Goal: Task Accomplishment & Management: Manage account settings

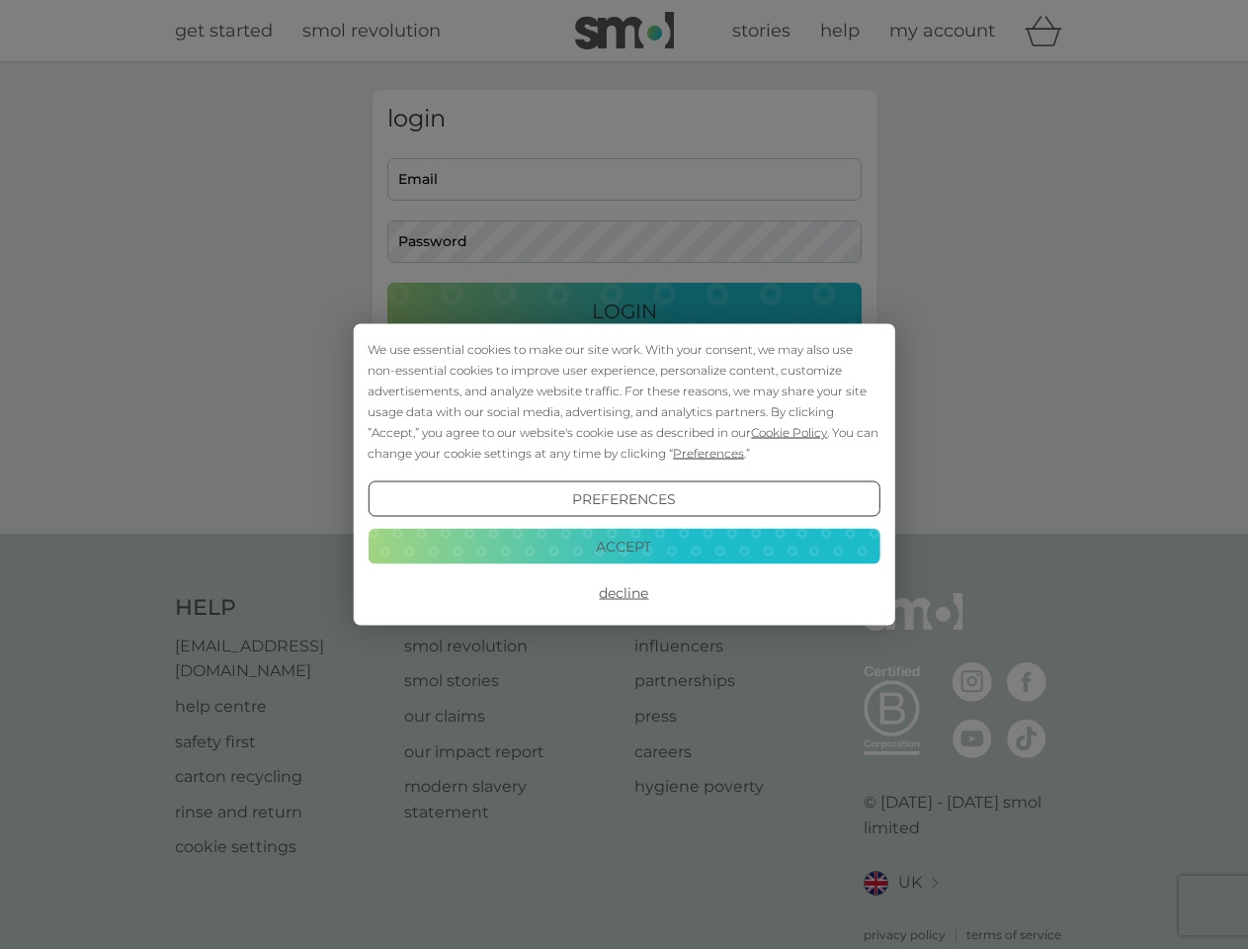
click at [790, 432] on span "Cookie Policy" at bounding box center [789, 432] width 76 height 15
click at [707, 453] on div "login Email Password Login ● ● ● ● ● ● ● ● ● ● ● ● ● ● ● ● ● ● ● ● ● ● ● ● ● ● …" at bounding box center [625, 298] width 504 height 416
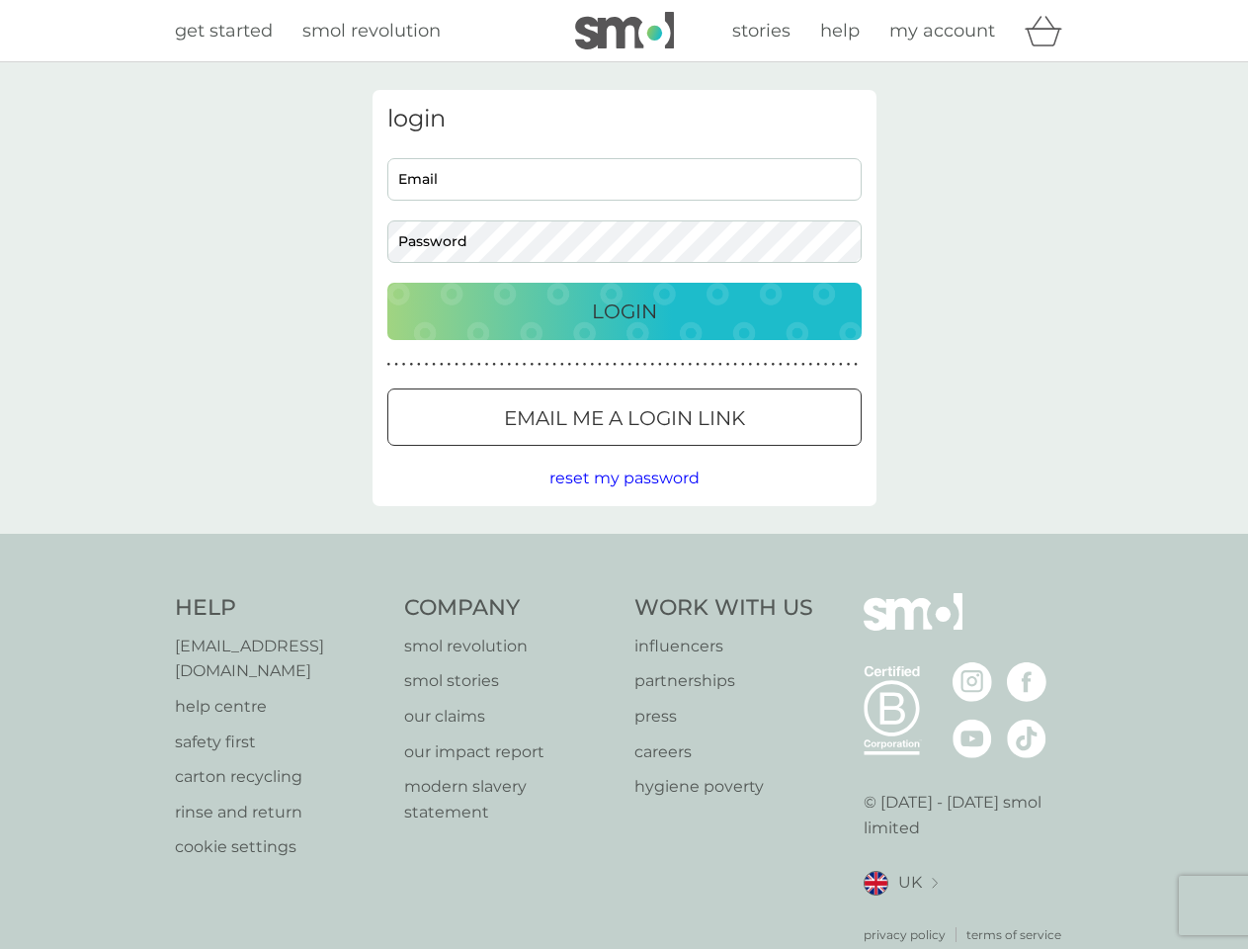
click at [624, 499] on div "login Email Password Login ● ● ● ● ● ● ● ● ● ● ● ● ● ● ● ● ● ● ● ● ● ● ● ● ● ● …" at bounding box center [625, 298] width 504 height 416
click at [624, 593] on div "Help [EMAIL_ADDRESS][DOMAIN_NAME] help centre safety first carton recycling rin…" at bounding box center [624, 768] width 899 height 351
click at [624, 546] on div "Help [EMAIL_ADDRESS][DOMAIN_NAME] help centre safety first carton recycling rin…" at bounding box center [624, 768] width 1248 height 469
